Goal: Task Accomplishment & Management: Use online tool/utility

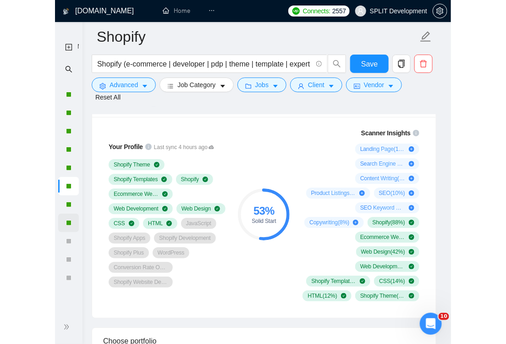
scroll to position [737, 0]
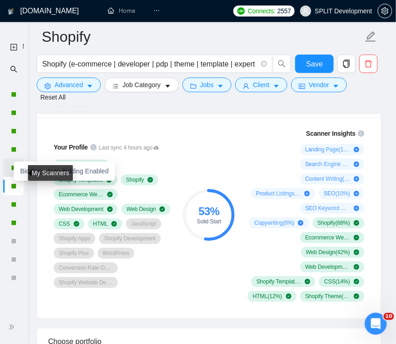
click at [12, 167] on div at bounding box center [14, 168] width 6 height 6
click at [16, 167] on div "Bidding - Auto Bidding Enabled" at bounding box center [64, 170] width 101 height 19
click at [14, 170] on div "Bidding - Auto Bidding Enabled" at bounding box center [64, 170] width 101 height 19
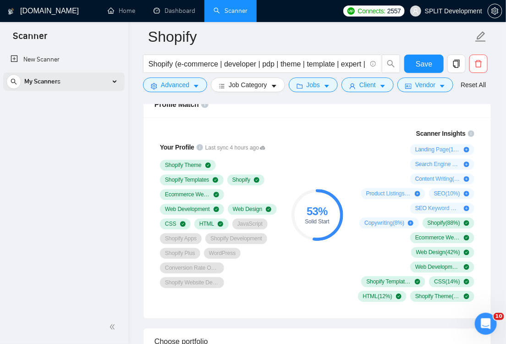
click at [118, 80] on div "My Scanners" at bounding box center [63, 81] width 115 height 18
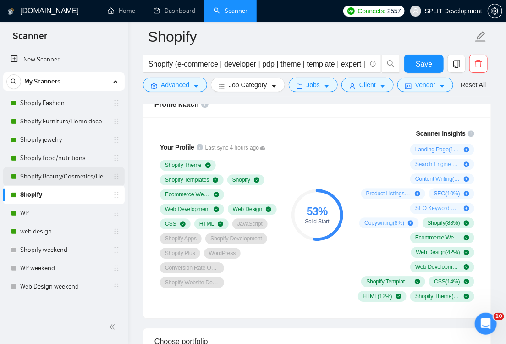
click at [60, 175] on link "Shopify Beauty/Cosmetics/Health" at bounding box center [63, 176] width 87 height 18
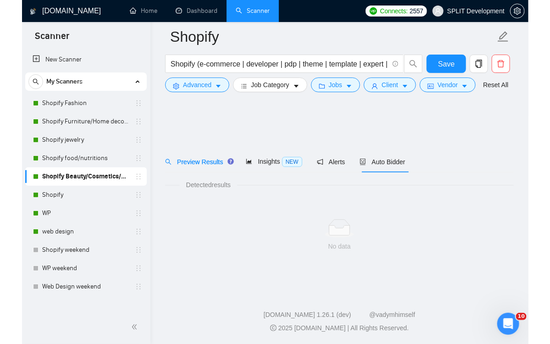
scroll to position [0, 0]
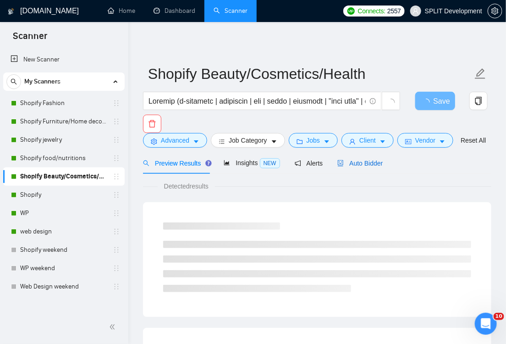
click at [372, 167] on span "Auto Bidder" at bounding box center [360, 163] width 45 height 7
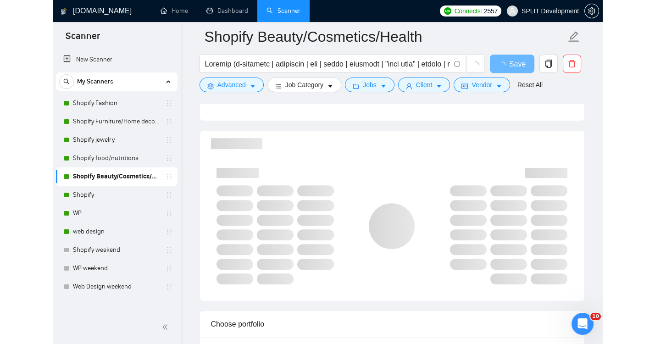
scroll to position [568, 0]
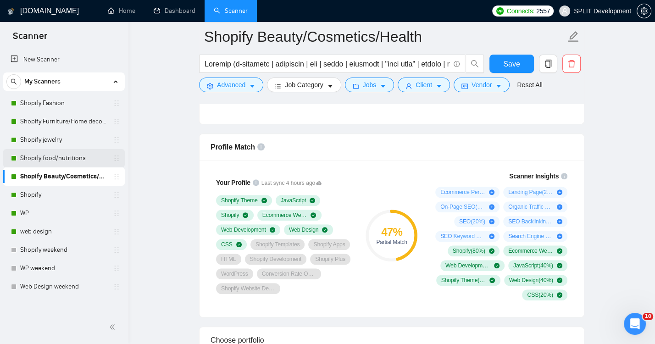
click at [45, 158] on link "Shopify food/nutritions" at bounding box center [63, 158] width 87 height 18
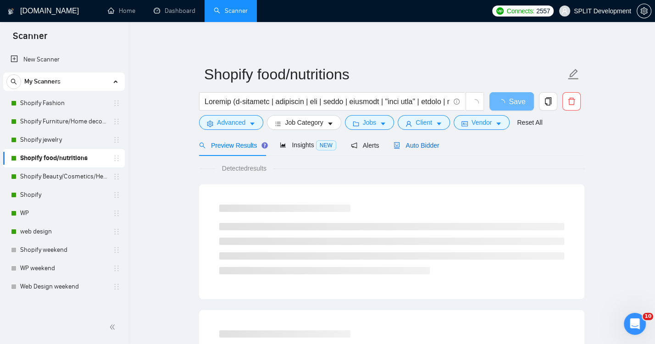
click at [421, 145] on span "Auto Bidder" at bounding box center [416, 145] width 45 height 7
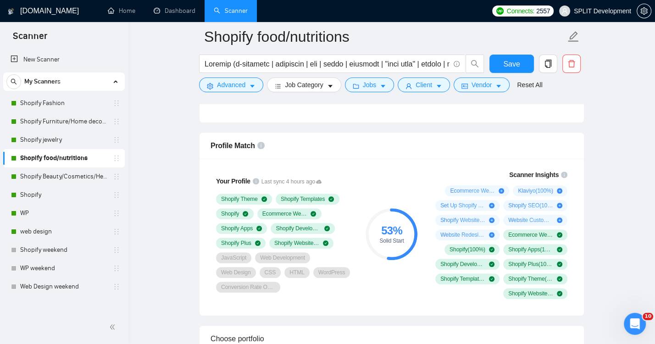
scroll to position [570, 0]
click at [39, 141] on link "Shopify jewelry" at bounding box center [63, 140] width 87 height 18
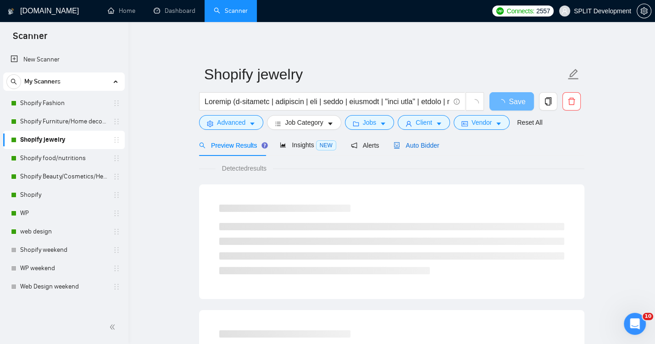
click at [425, 142] on span "Auto Bidder" at bounding box center [416, 145] width 45 height 7
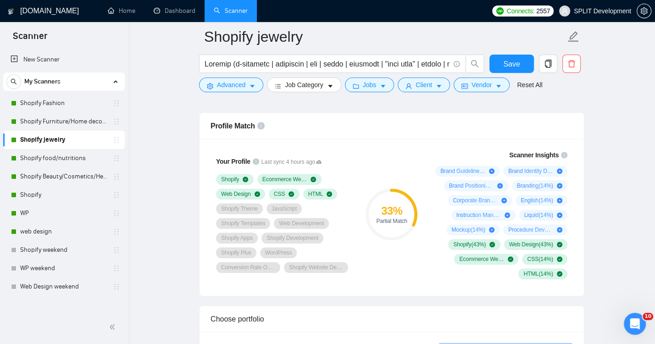
scroll to position [595, 0]
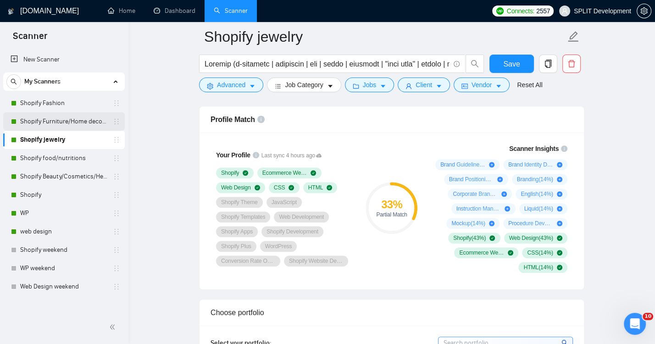
click at [56, 119] on link "Shopify Furniture/Home decore" at bounding box center [63, 121] width 87 height 18
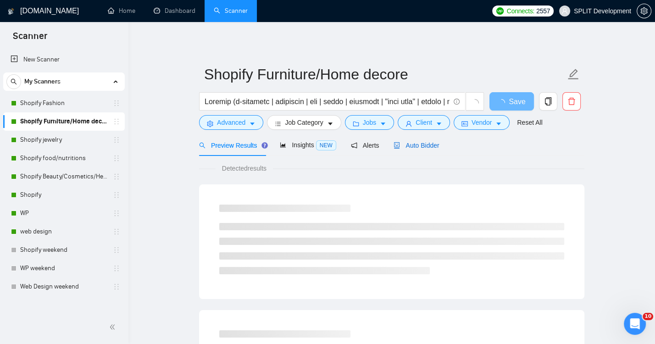
click at [422, 144] on span "Auto Bidder" at bounding box center [416, 145] width 45 height 7
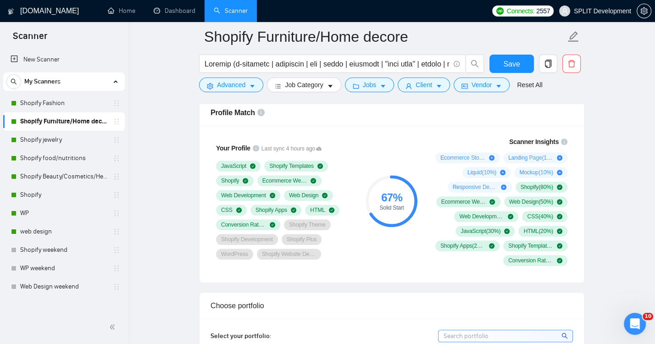
scroll to position [595, 0]
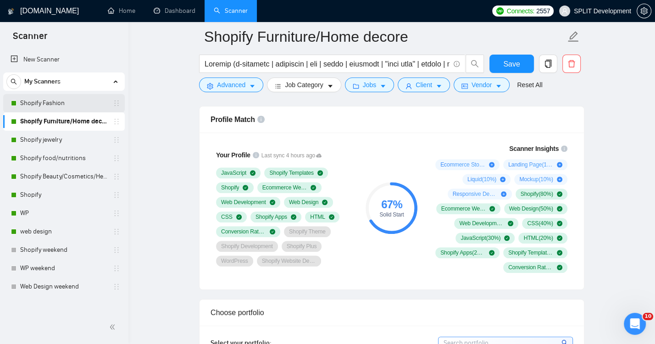
click at [31, 105] on link "Shopify Fashion" at bounding box center [63, 103] width 87 height 18
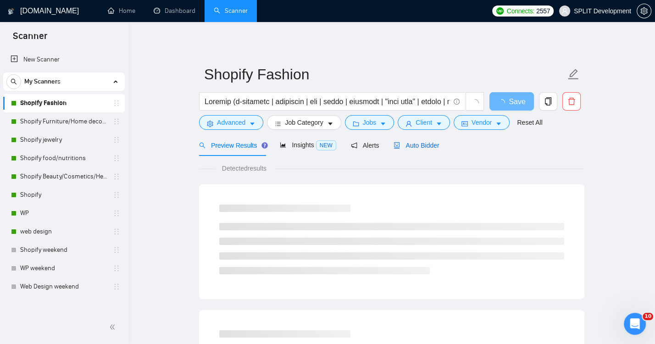
click at [412, 149] on div "Auto Bidder" at bounding box center [416, 145] width 45 height 10
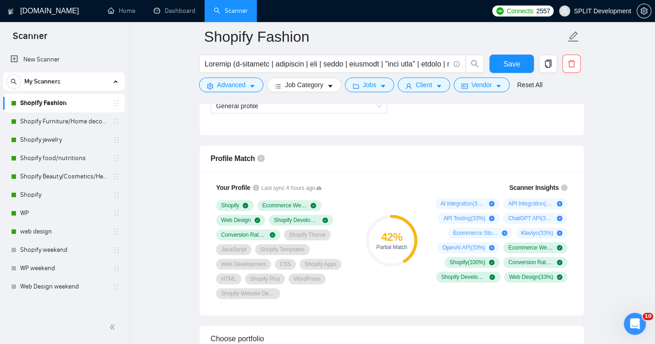
scroll to position [580, 0]
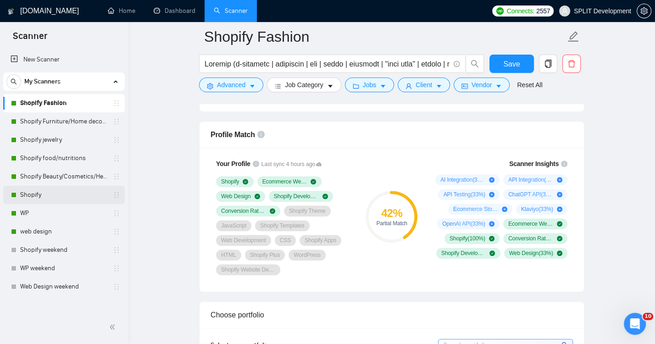
click at [45, 197] on link "Shopify" at bounding box center [63, 195] width 87 height 18
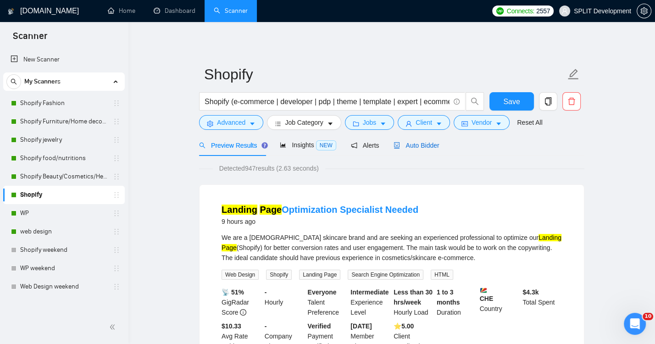
click at [426, 149] on div "Auto Bidder" at bounding box center [416, 145] width 45 height 10
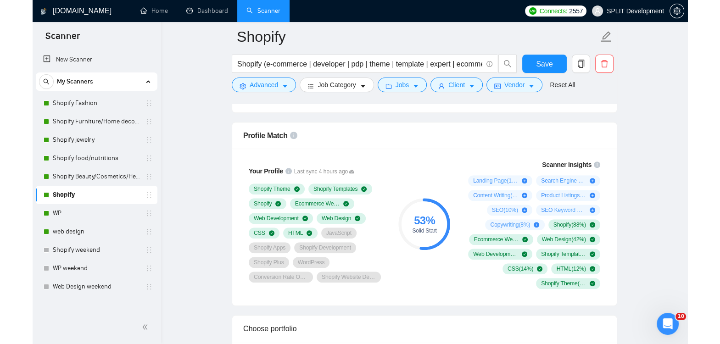
scroll to position [719, 0]
